Goal: Obtain resource: Download file/media

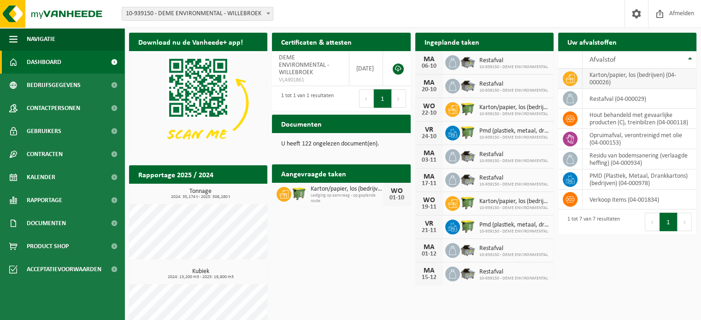
click at [602, 81] on td "karton/papier, los (bedrijven) (04-000026)" at bounding box center [640, 79] width 114 height 20
click at [569, 82] on icon at bounding box center [569, 78] width 9 height 9
click at [569, 82] on icon at bounding box center [569, 78] width 9 height 8
click at [612, 87] on td "karton/papier, los (bedrijven) (04-000026)" at bounding box center [640, 79] width 114 height 20
click at [571, 76] on icon at bounding box center [569, 78] width 9 height 9
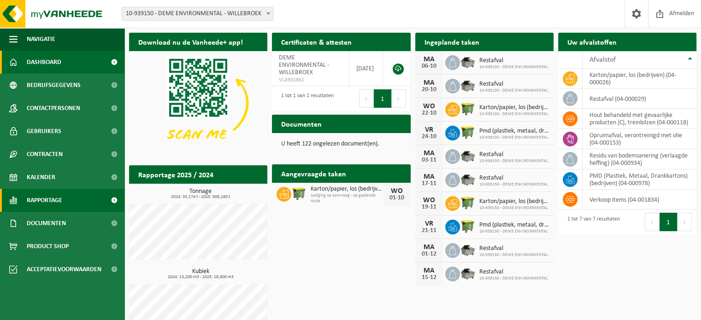
click at [62, 199] on span "Rapportage" at bounding box center [44, 200] width 35 height 23
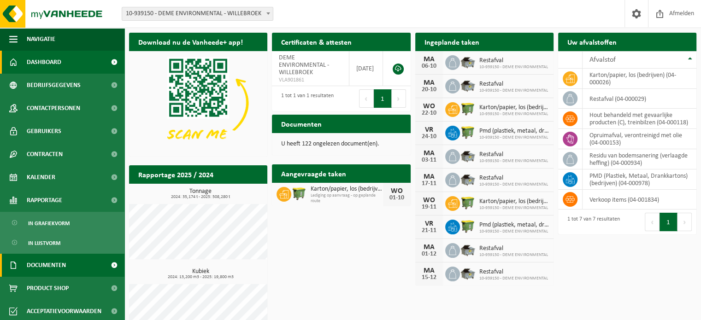
click at [70, 265] on link "Documenten" at bounding box center [62, 265] width 124 height 23
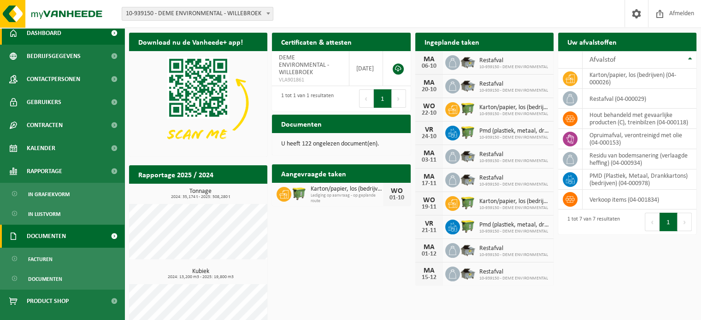
scroll to position [44, 0]
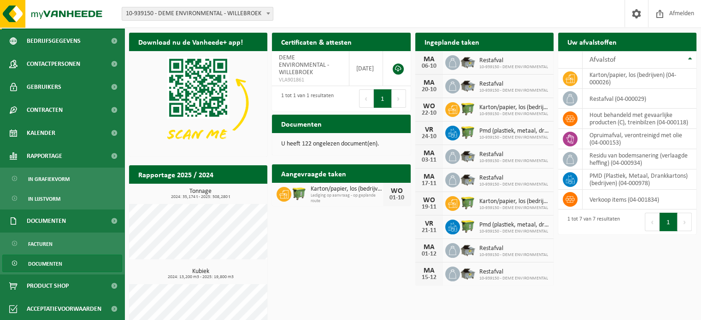
click at [61, 267] on span "Documenten" at bounding box center [45, 264] width 34 height 18
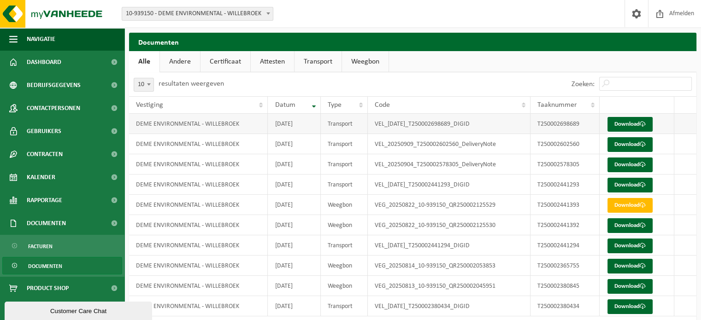
click at [449, 122] on td "VEL_[DATE]_T250002698689_DIGID" at bounding box center [449, 124] width 163 height 20
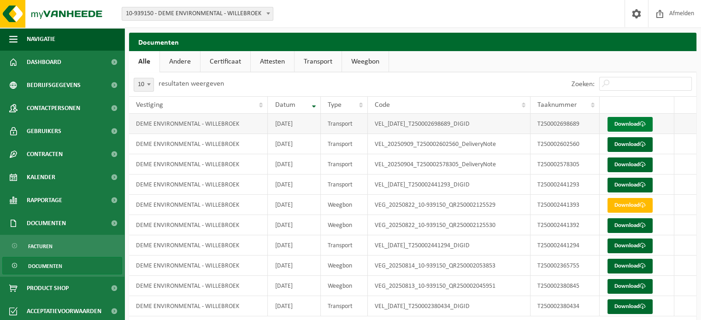
click at [630, 123] on link "Download" at bounding box center [629, 124] width 45 height 15
click at [305, 65] on link "Transport" at bounding box center [317, 61] width 47 height 21
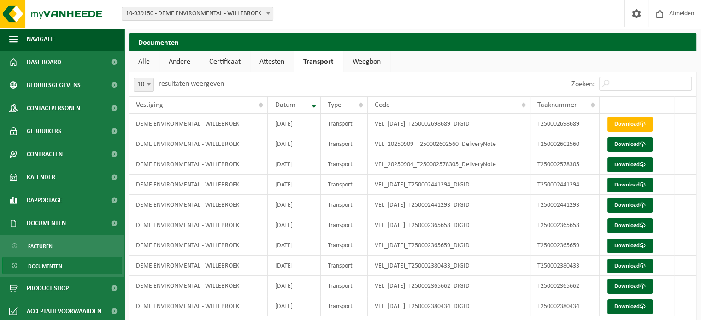
click at [178, 59] on link "Andere" at bounding box center [179, 61] width 40 height 21
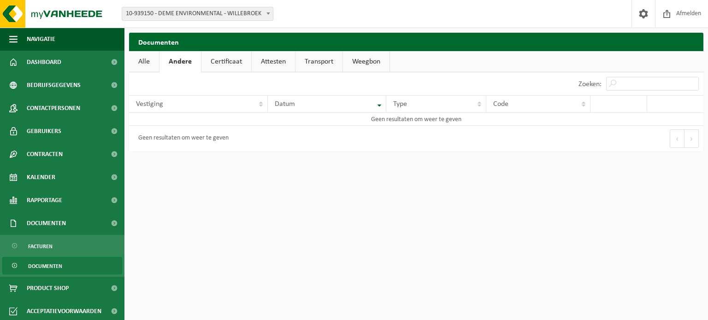
click at [247, 68] on link "Certificaat" at bounding box center [226, 61] width 50 height 21
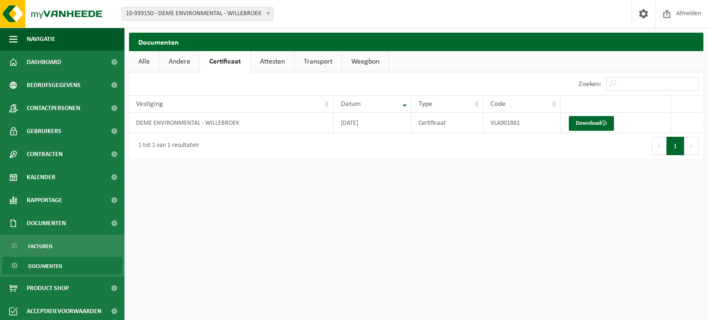
click at [279, 64] on link "Attesten" at bounding box center [272, 61] width 43 height 21
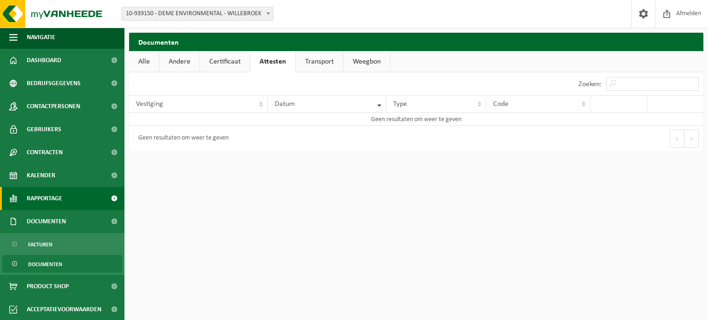
scroll to position [2, 0]
click at [63, 197] on link "Rapportage" at bounding box center [62, 198] width 124 height 23
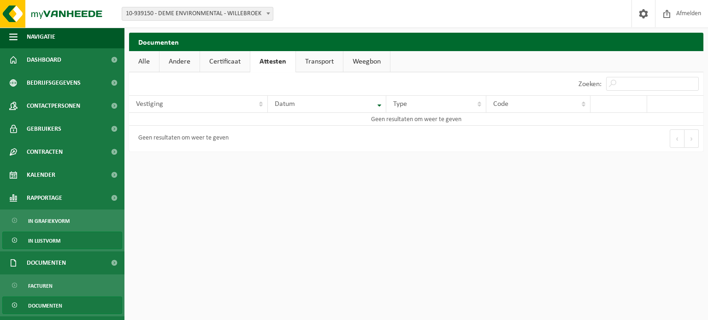
click at [54, 247] on span "In lijstvorm" at bounding box center [44, 241] width 32 height 18
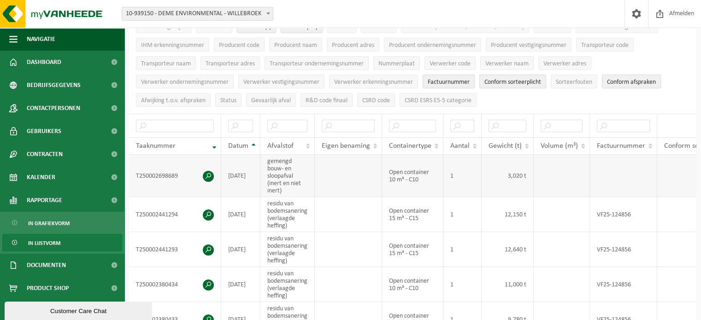
scroll to position [138, 0]
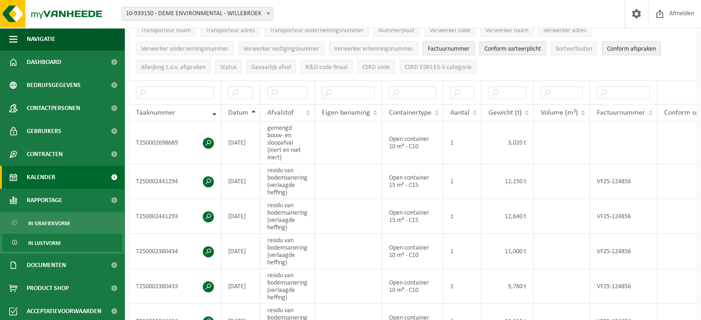
click at [48, 175] on span "Kalender" at bounding box center [41, 177] width 29 height 23
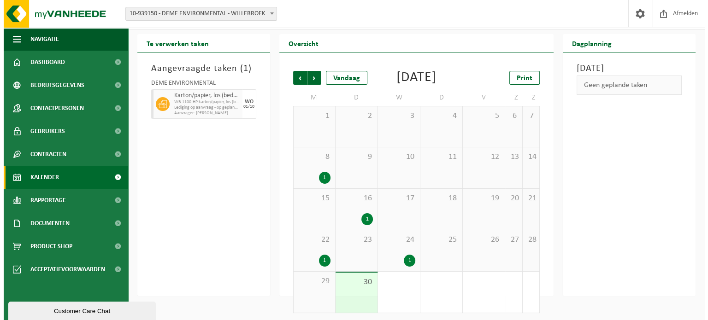
scroll to position [35, 0]
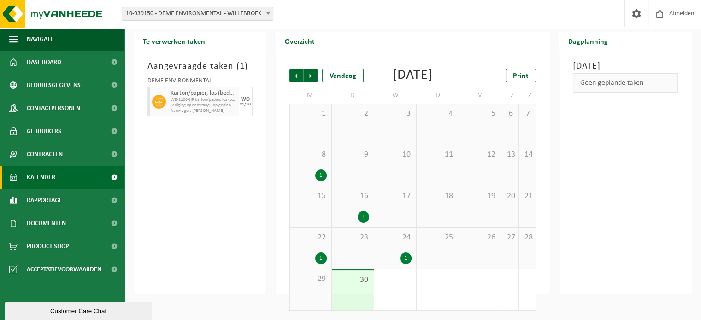
click at [398, 239] on span "24" at bounding box center [395, 238] width 33 height 10
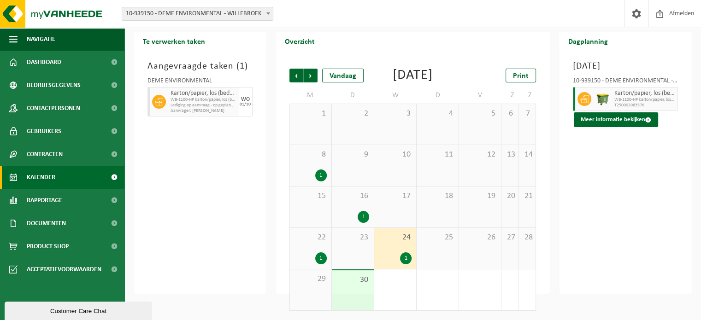
click at [612, 95] on div "Karton/papier, los (bedrijven) WB-1100-HP karton/papier, los (bedrijven) T25000…" at bounding box center [645, 99] width 66 height 24
click at [607, 121] on button "Meer informatie bekijken" at bounding box center [616, 119] width 84 height 15
